Goal: Transaction & Acquisition: Download file/media

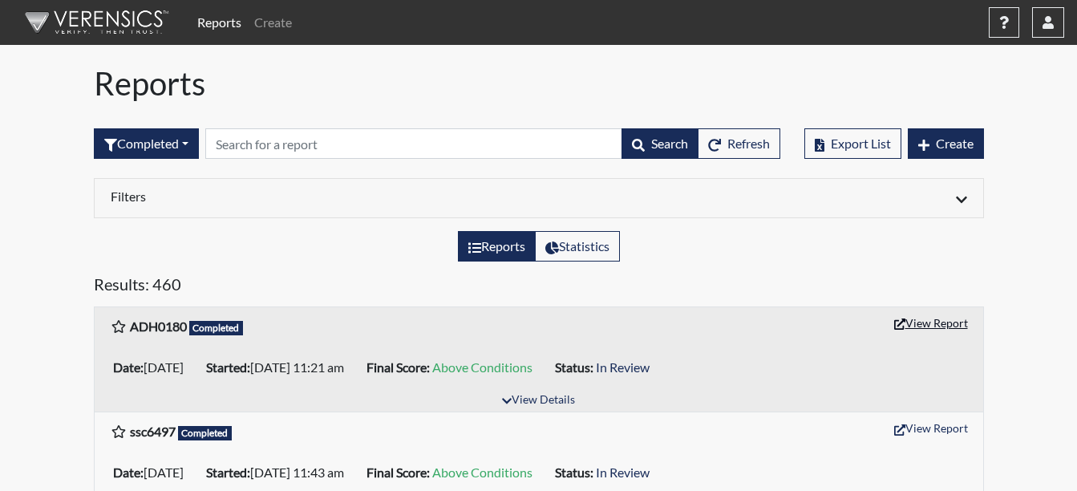
click at [956, 315] on button "View Report" at bounding box center [931, 322] width 88 height 25
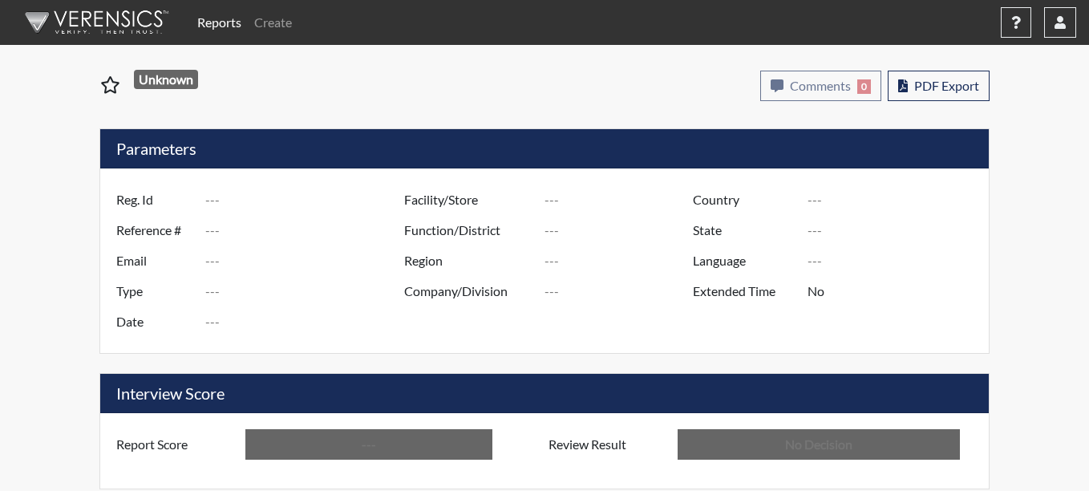
type input "ADH0180"
type input "50775"
type input "---"
type input "Corrections Pre-Employment"
type input "[DATE]"
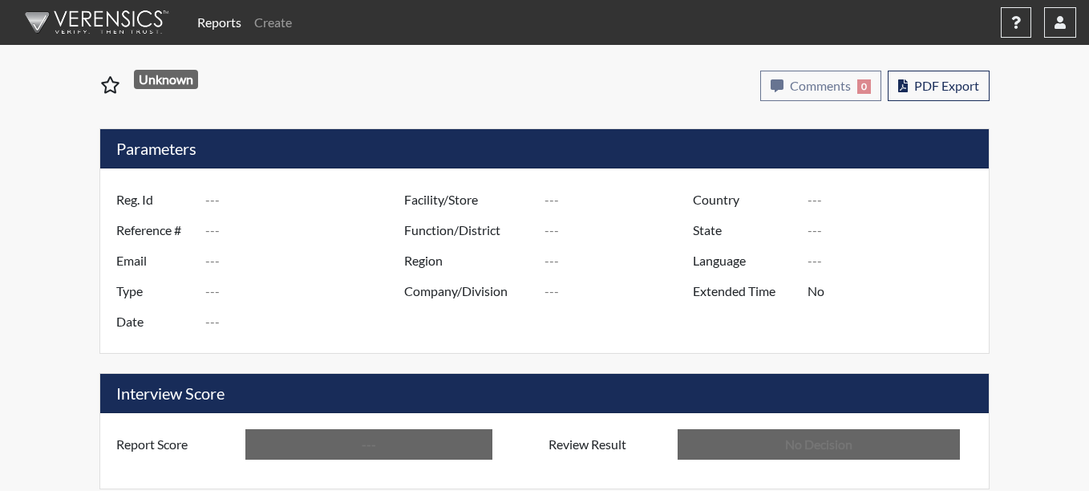
type input "Coastal SP"
type input "[GEOGRAPHIC_DATA]"
type input "[US_STATE]"
type input "English"
type input "Above Conditions"
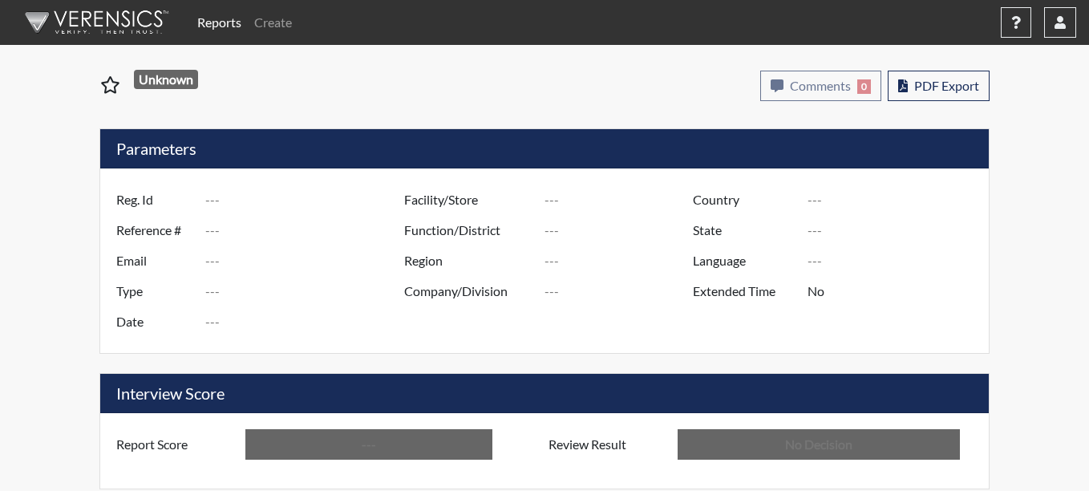
type input "In Review"
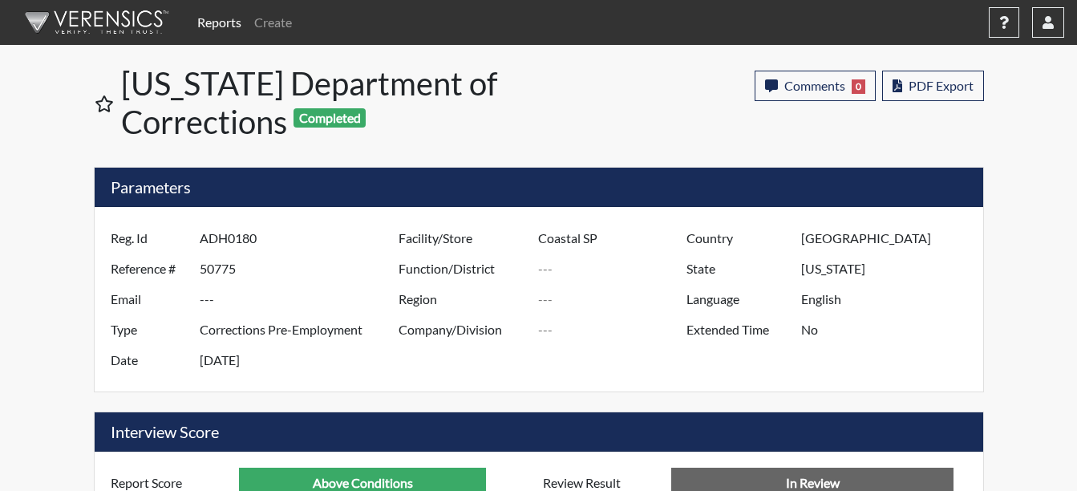
scroll to position [266, 667]
click at [954, 77] on button "PDF Export" at bounding box center [933, 86] width 102 height 30
